Goal: Find specific page/section: Find specific page/section

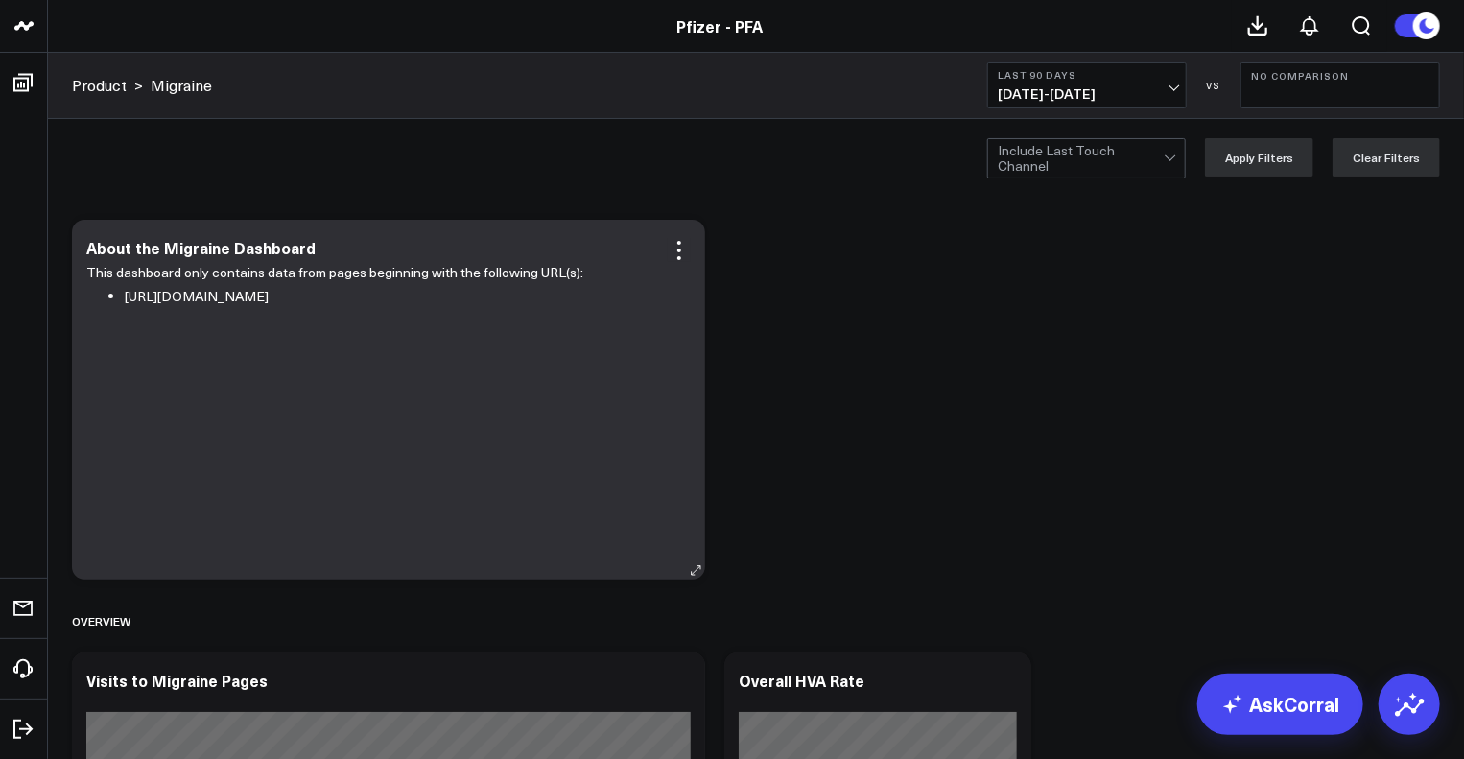
click at [665, 463] on div "This dashboard only contains data from pages beginning with the following URL(s…" at bounding box center [388, 410] width 604 height 299
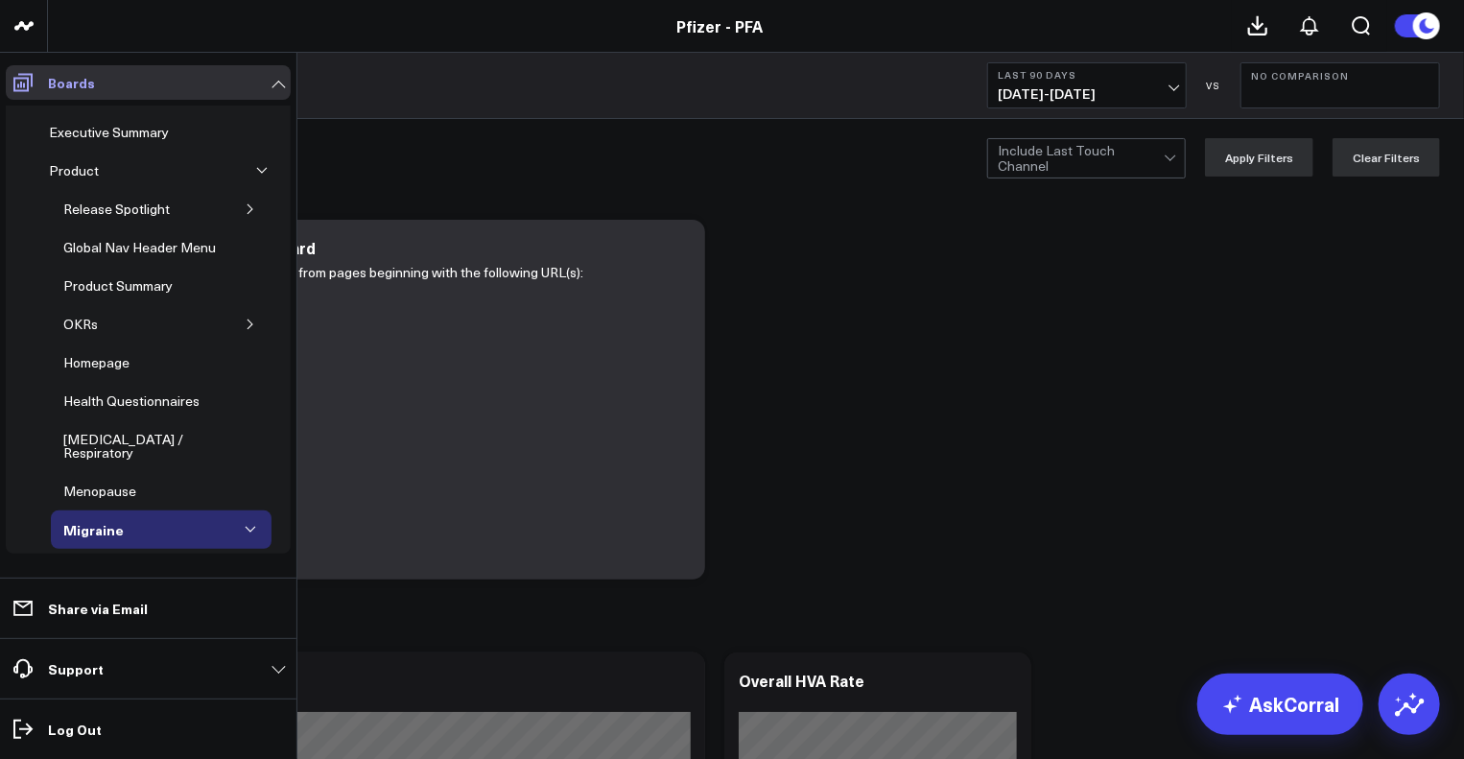
click at [20, 83] on icon at bounding box center [22, 83] width 19 height 18
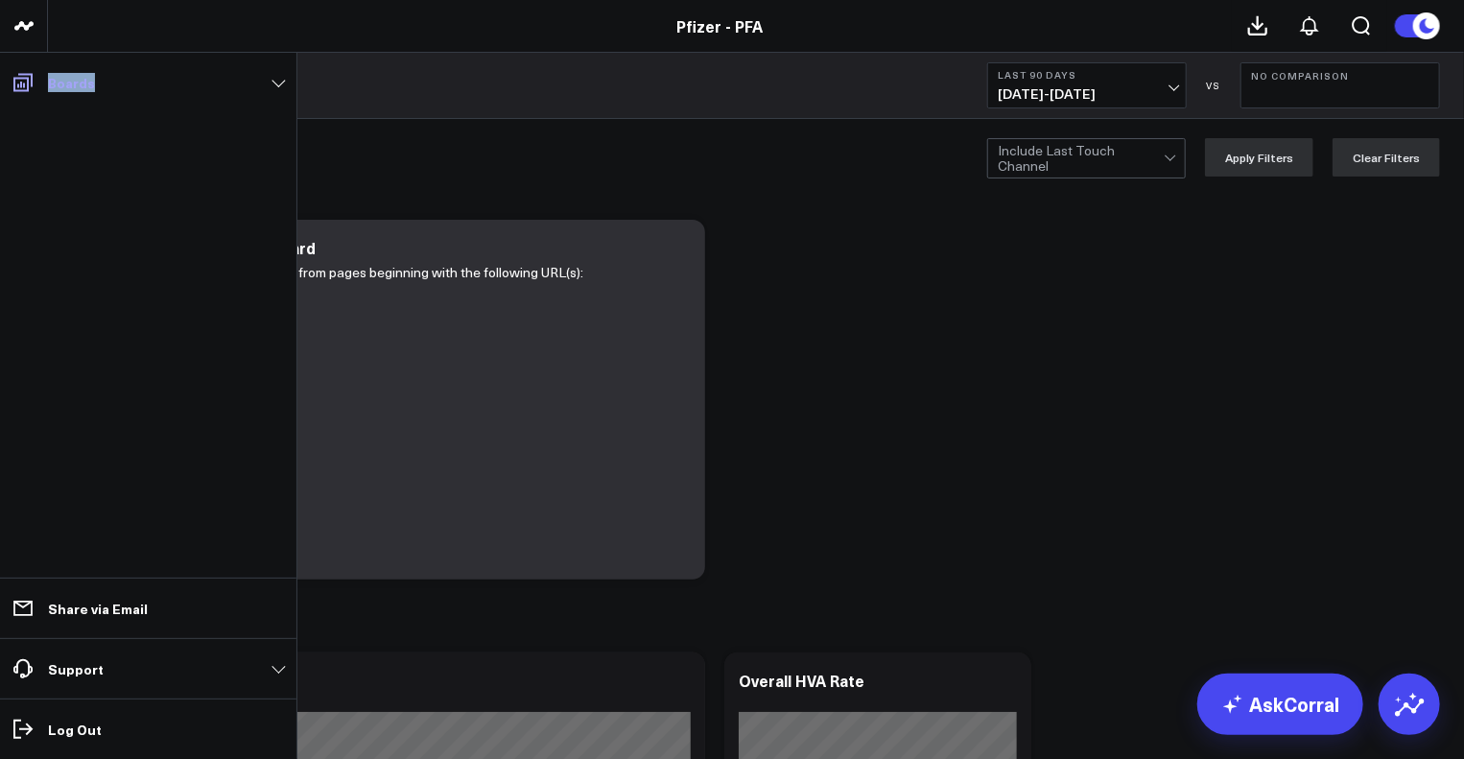
click at [20, 83] on icon at bounding box center [22, 83] width 19 height 18
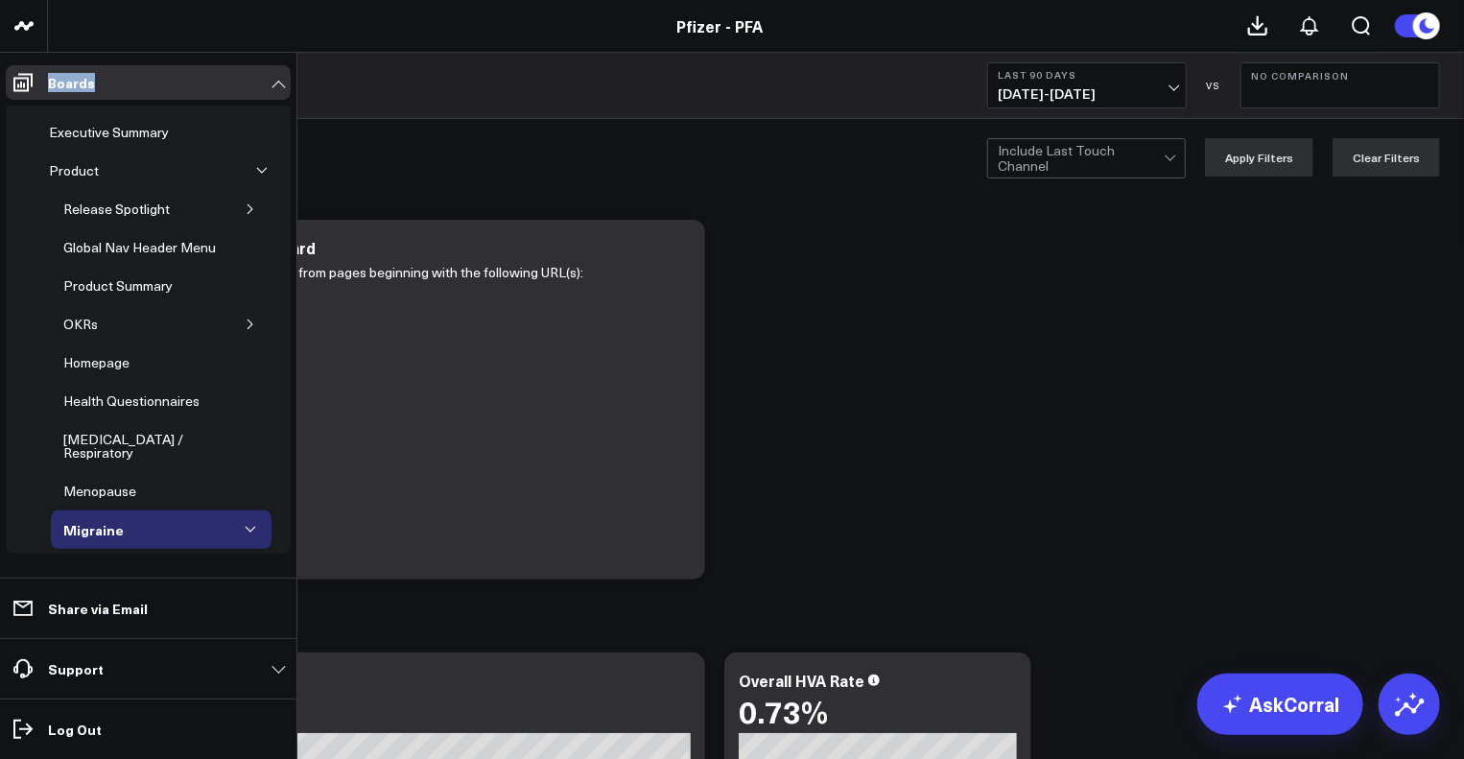
click at [258, 166] on button "button" at bounding box center [261, 170] width 19 height 19
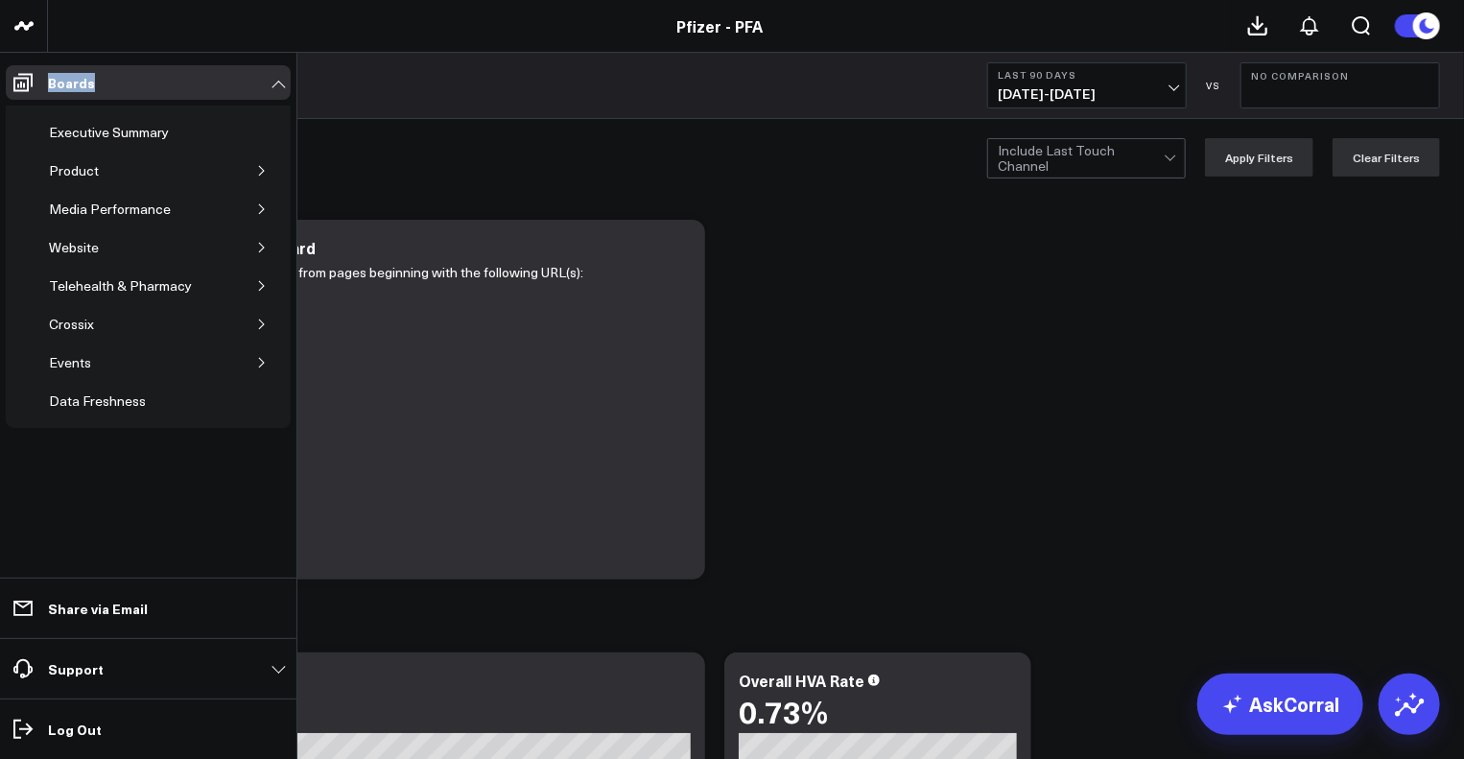
click at [258, 166] on icon "button" at bounding box center [262, 171] width 12 height 12
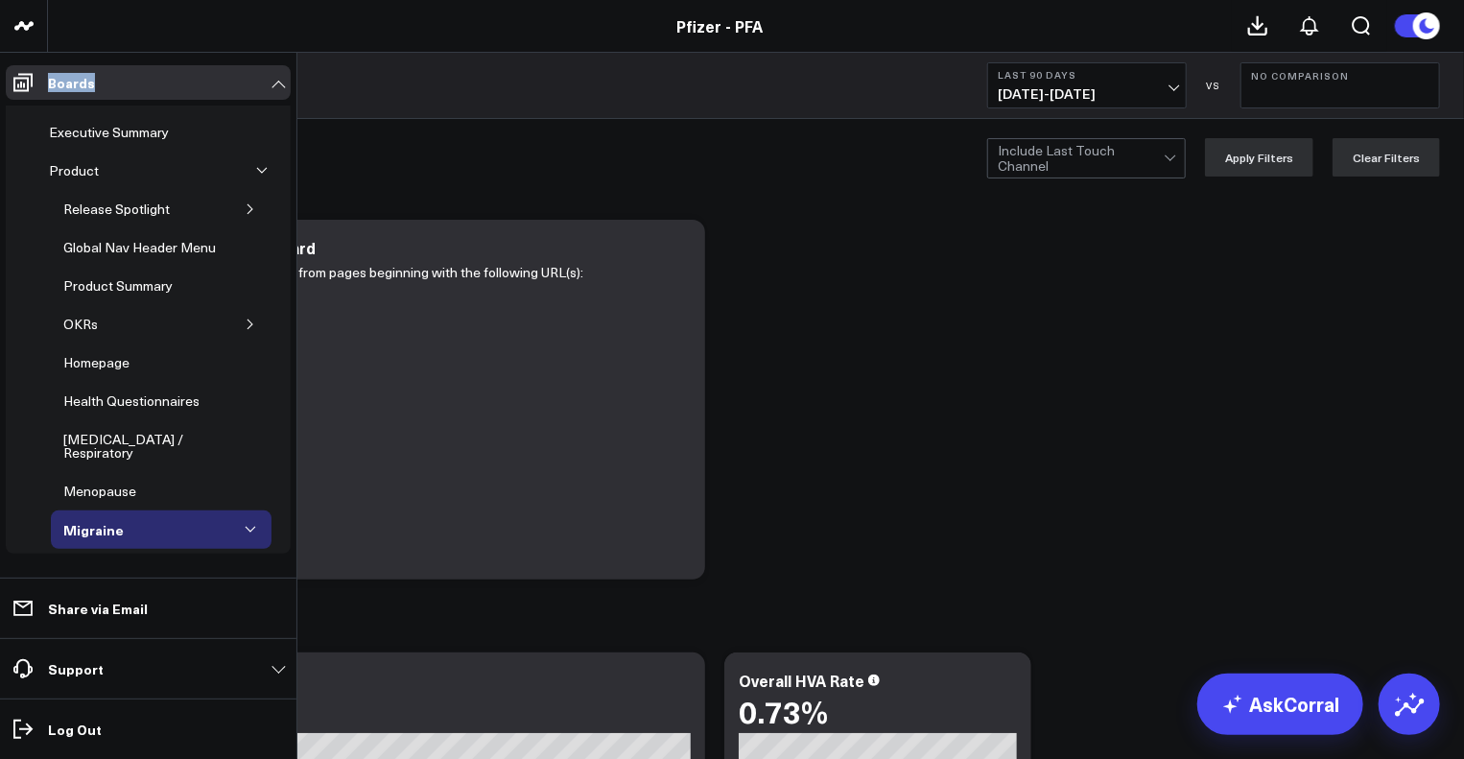
click at [245, 210] on icon "button" at bounding box center [251, 209] width 12 height 12
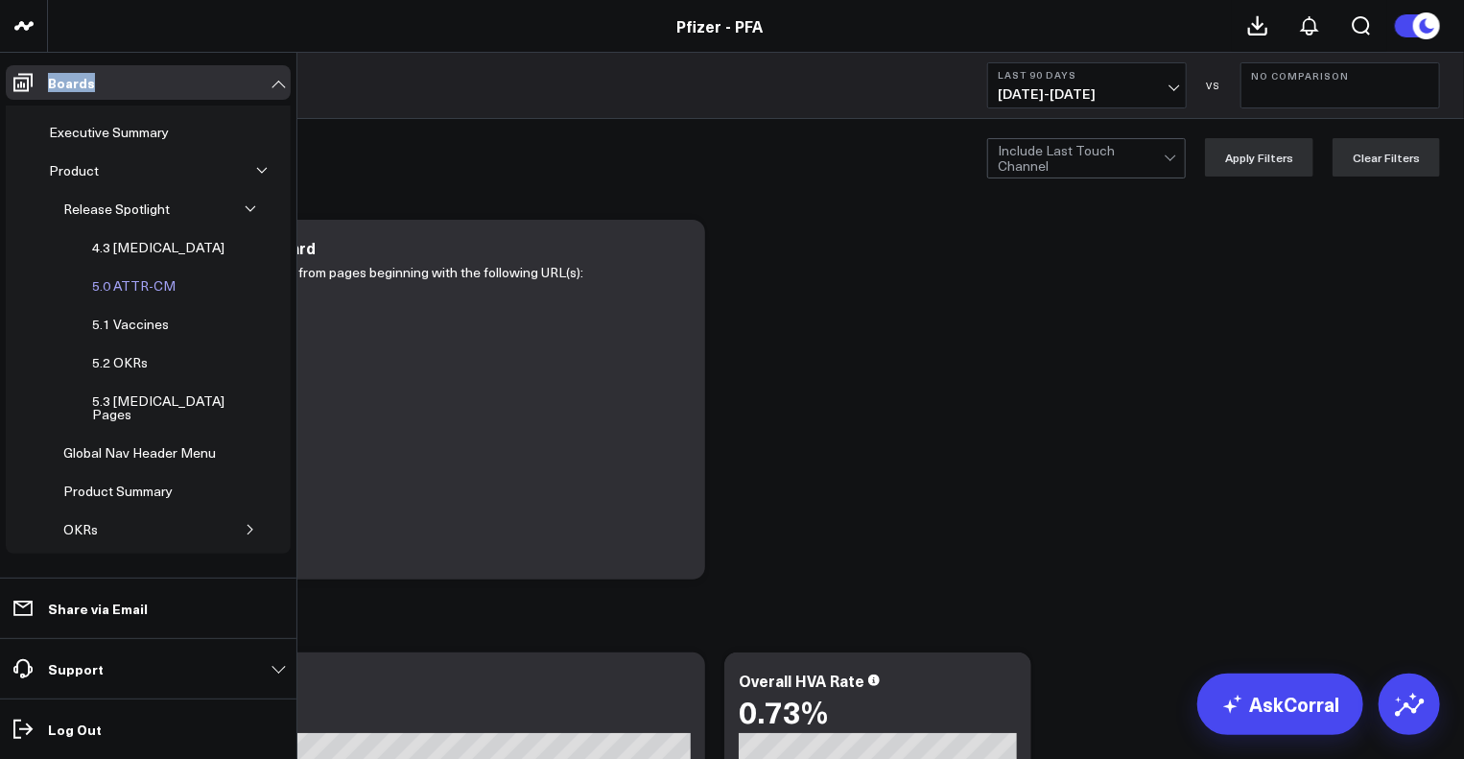
click at [117, 295] on link "5.0 ATTR-CM" at bounding box center [134, 286] width 108 height 38
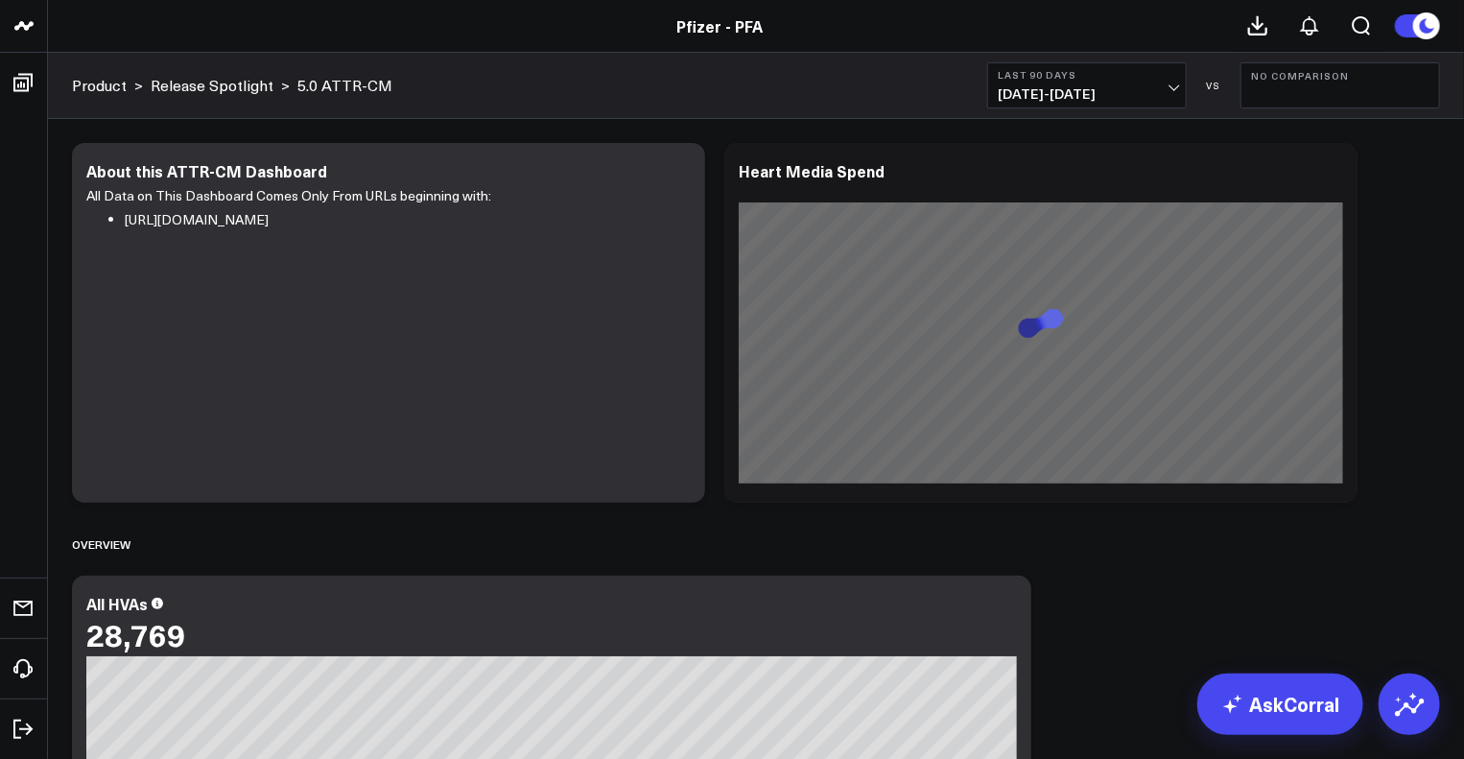
click at [1128, 80] on b "Last 90 Days" at bounding box center [1087, 75] width 178 height 12
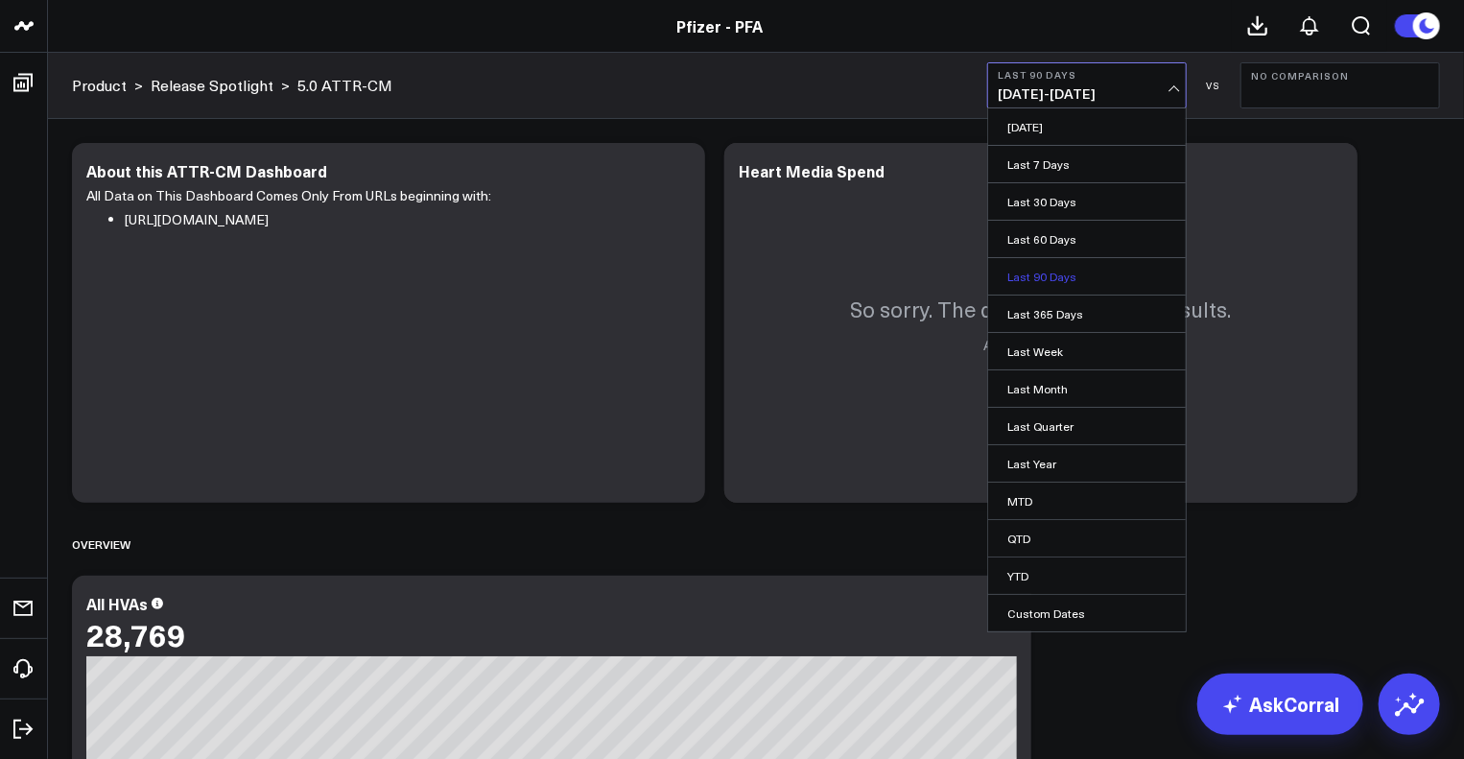
click at [1070, 268] on link "Last 90 Days" at bounding box center [1087, 276] width 198 height 36
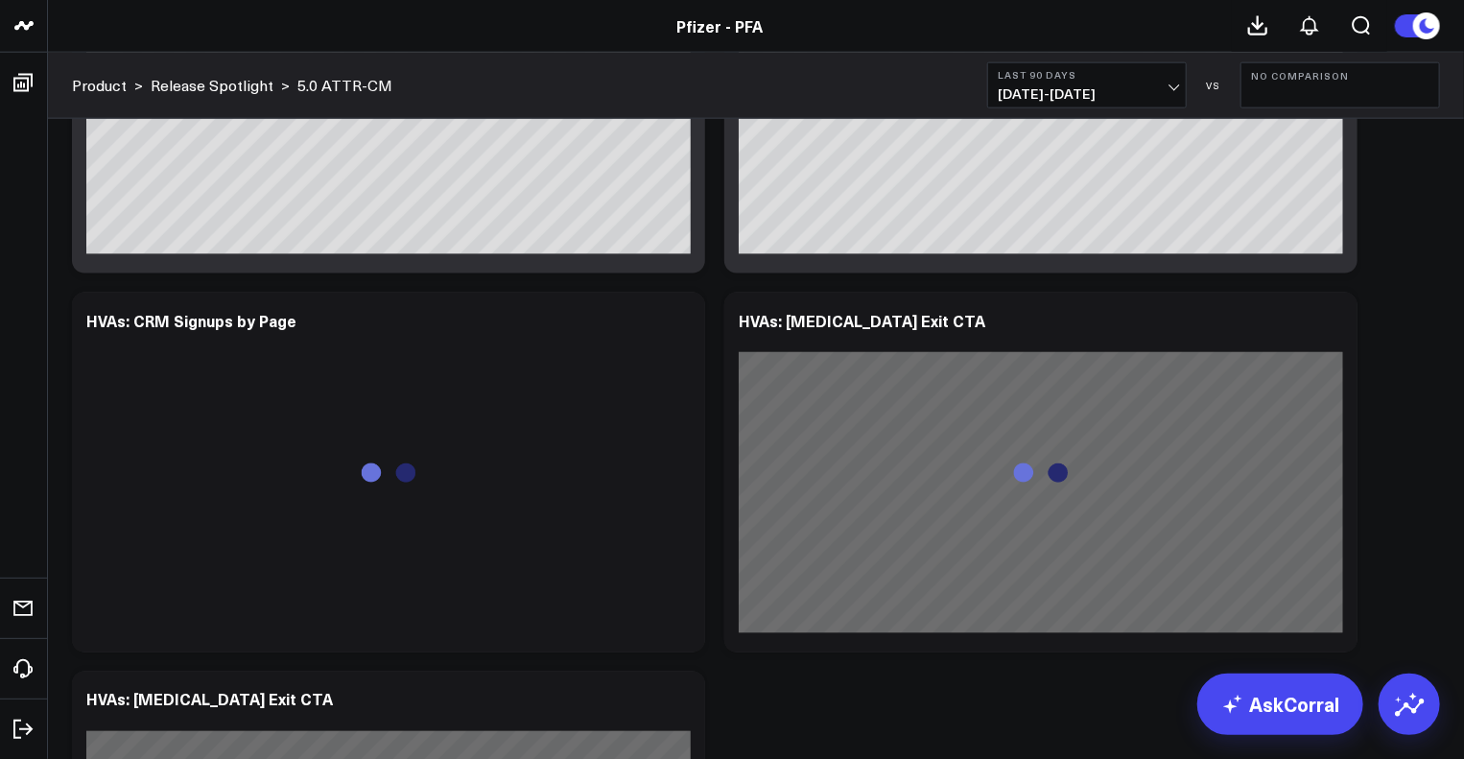
scroll to position [4880, 0]
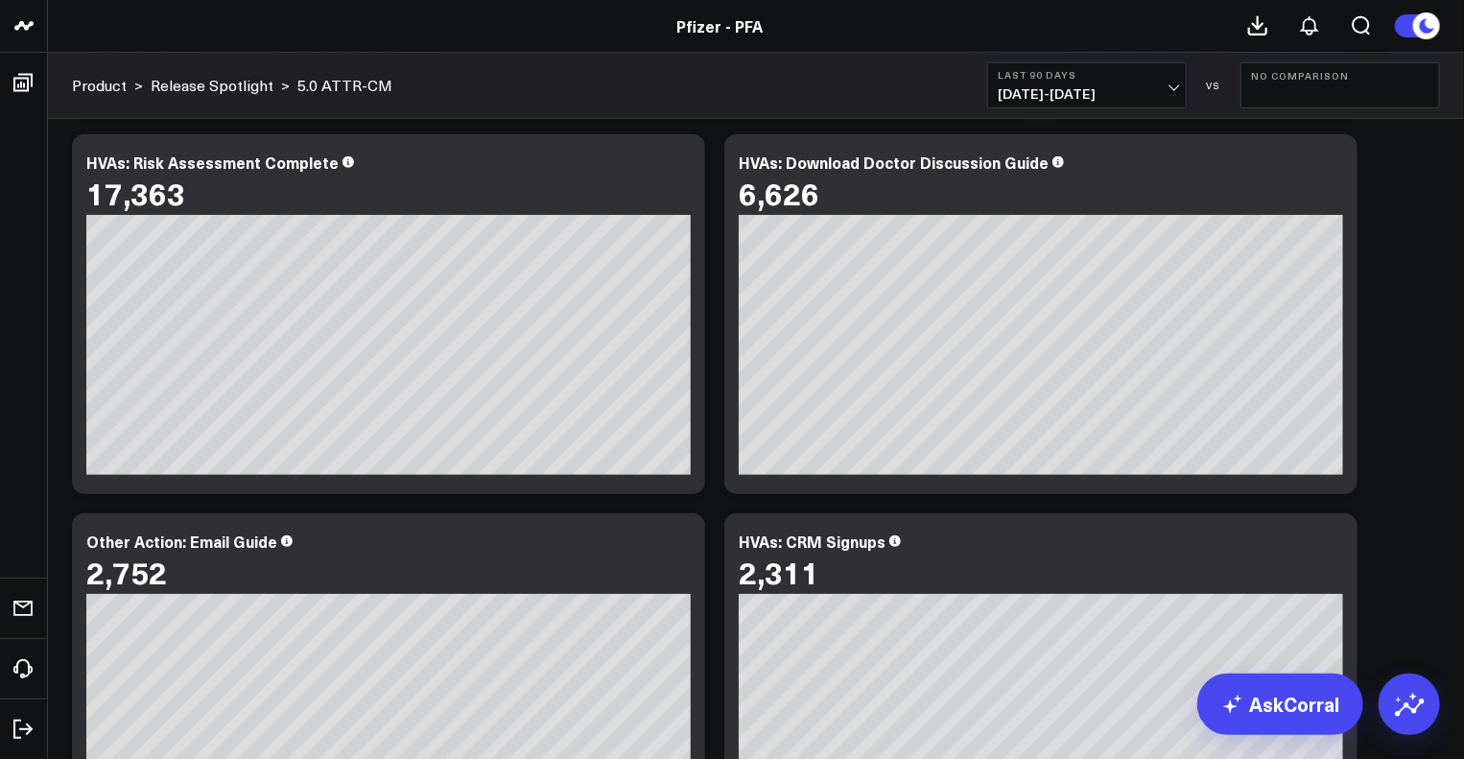
scroll to position [4327, 0]
